Goal: Information Seeking & Learning: Check status

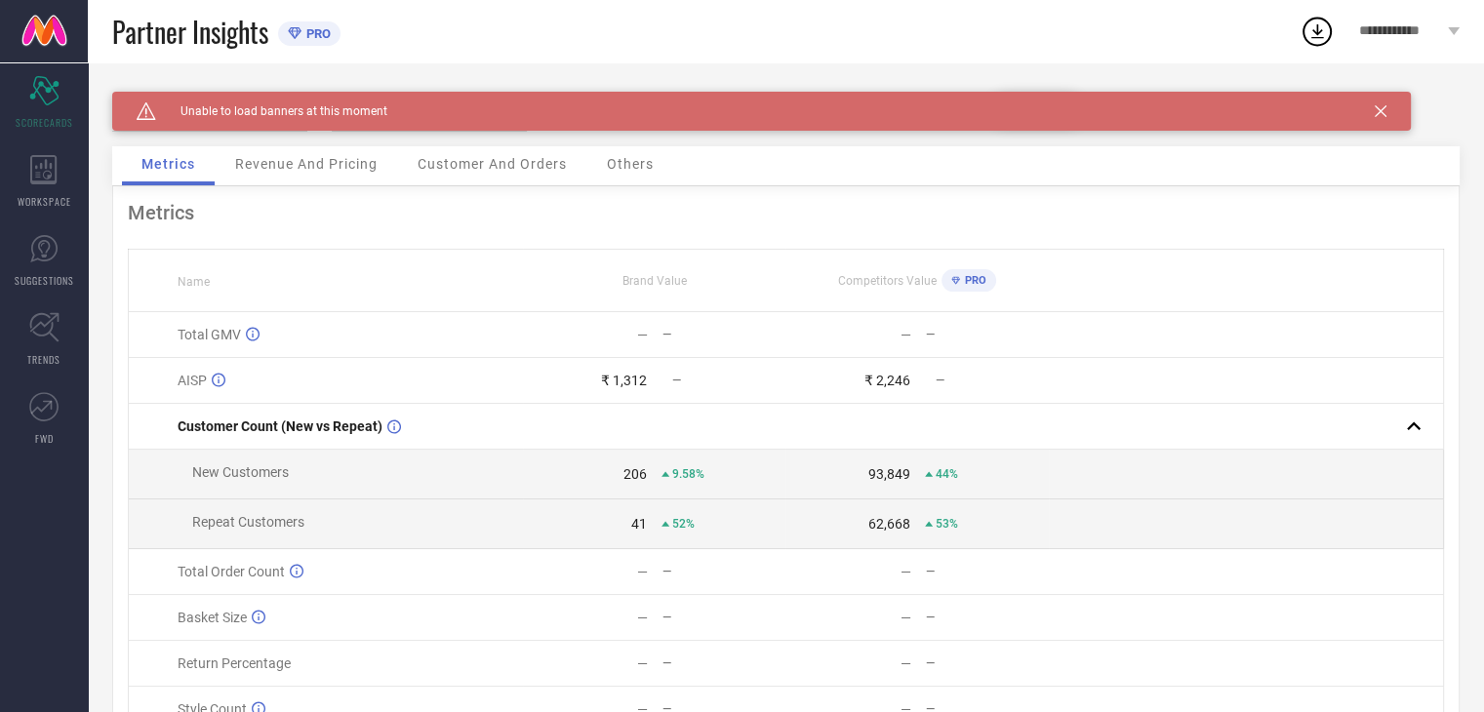
click at [50, 36] on link at bounding box center [44, 31] width 88 height 62
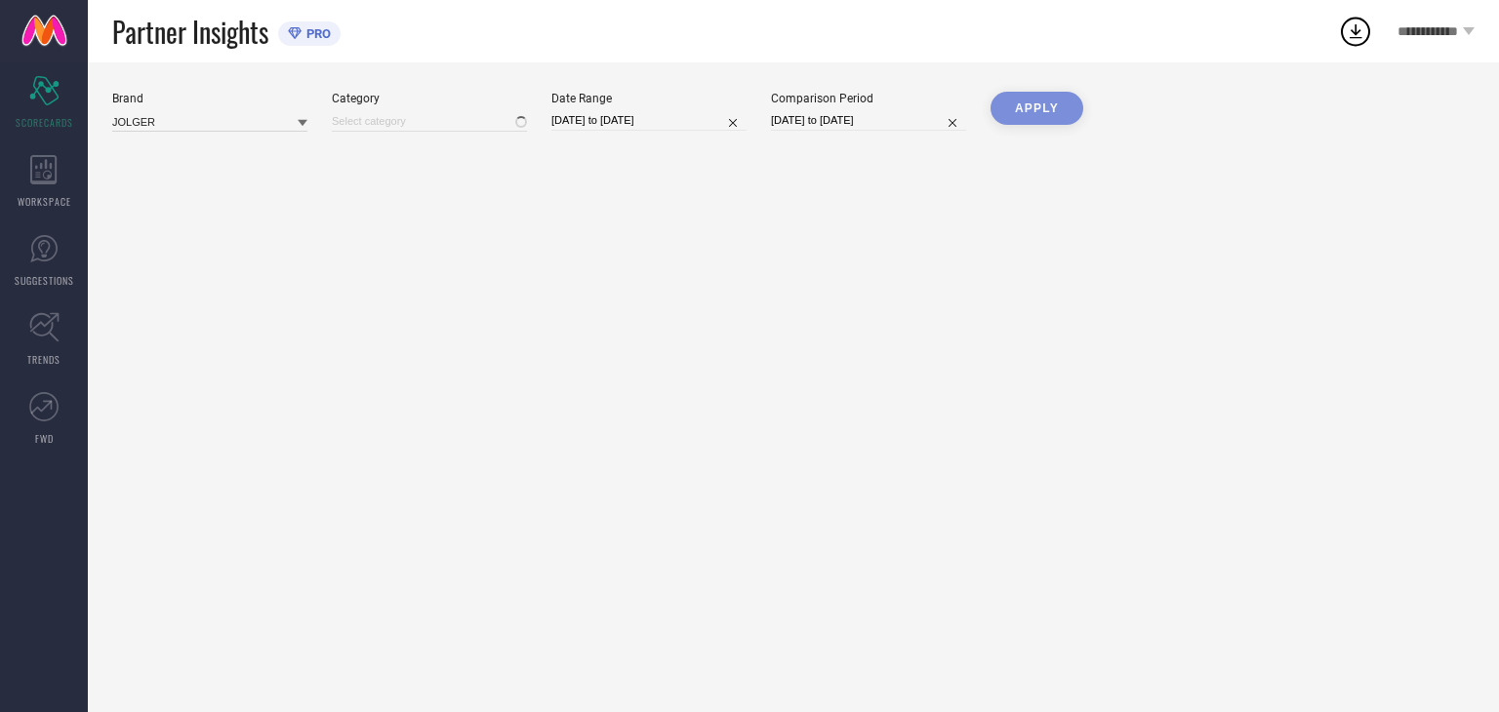
type input "All"
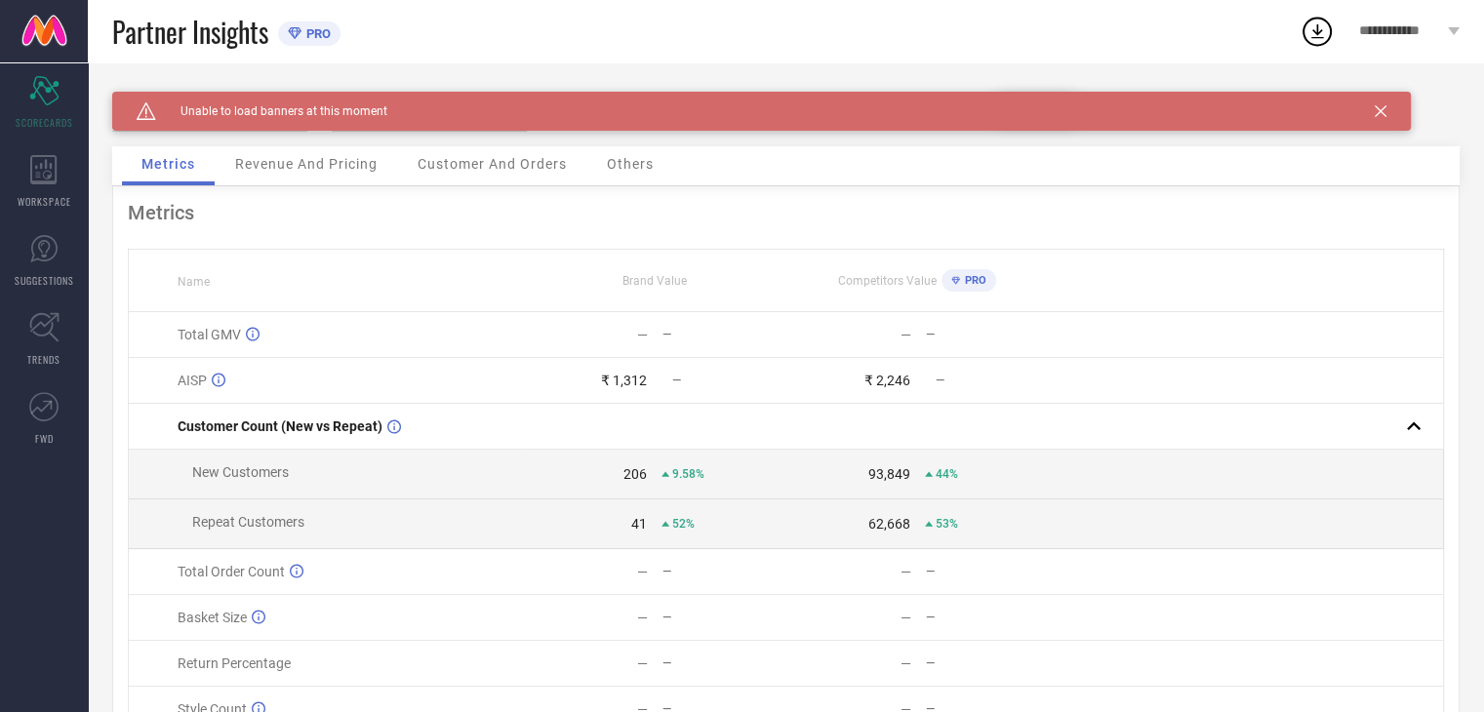
click at [183, 31] on span "Partner Insights" at bounding box center [190, 32] width 156 height 40
